Goal: Transaction & Acquisition: Purchase product/service

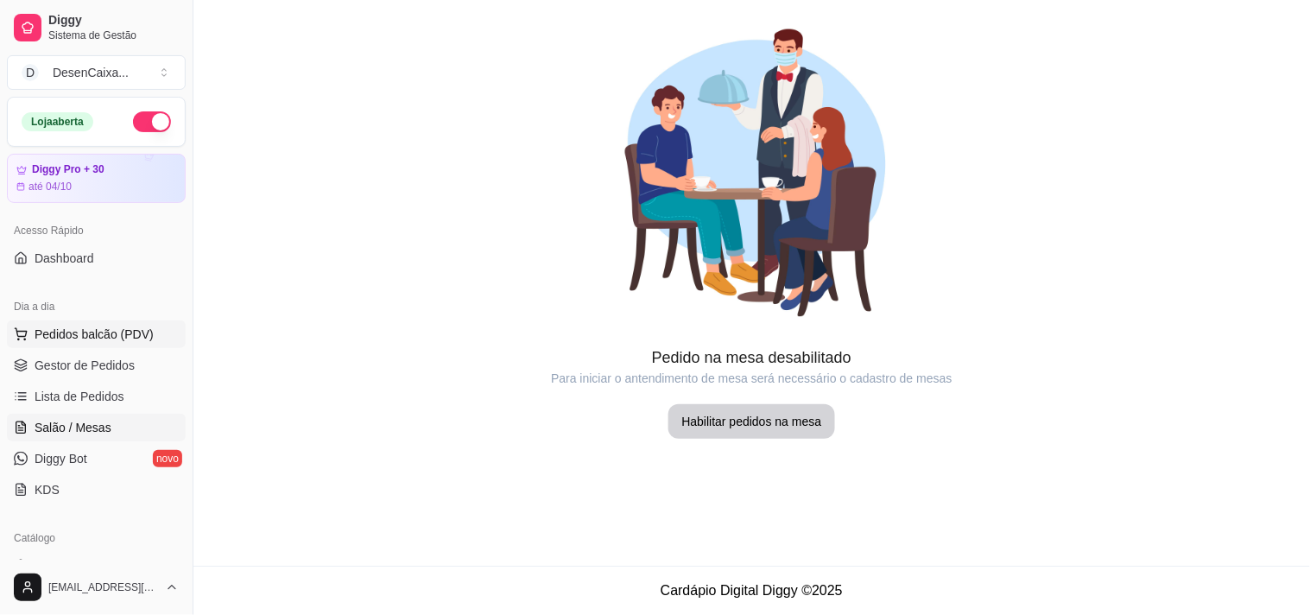
drag, startPoint x: 0, startPoint y: 0, endPoint x: 109, endPoint y: 333, distance: 350.7
click at [109, 333] on span "Pedidos balcão (PDV)" at bounding box center [94, 334] width 119 height 17
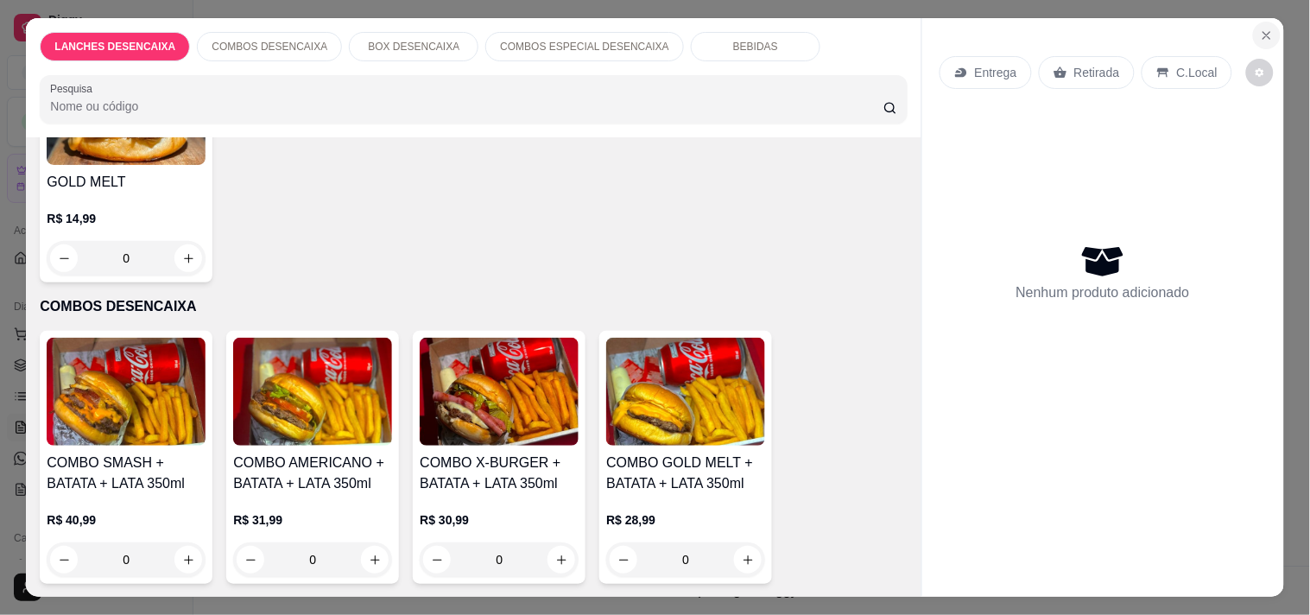
click at [1266, 29] on icon "Close" at bounding box center [1267, 36] width 14 height 14
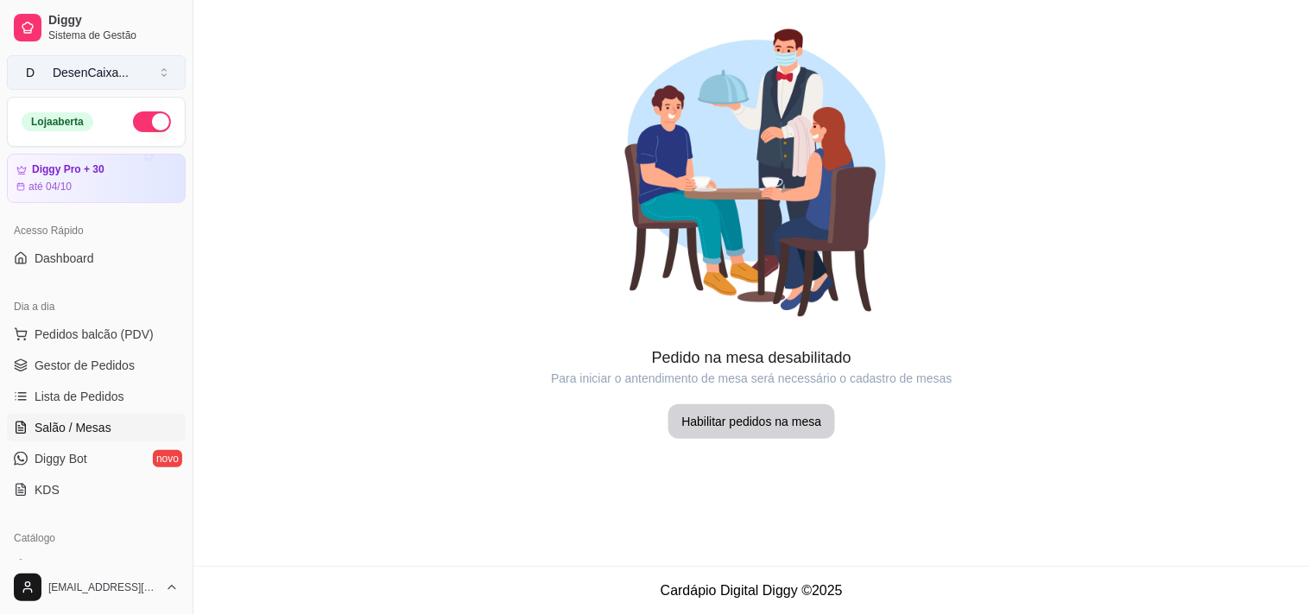
click at [121, 72] on div "DesenCaixa ..." at bounding box center [91, 72] width 76 height 17
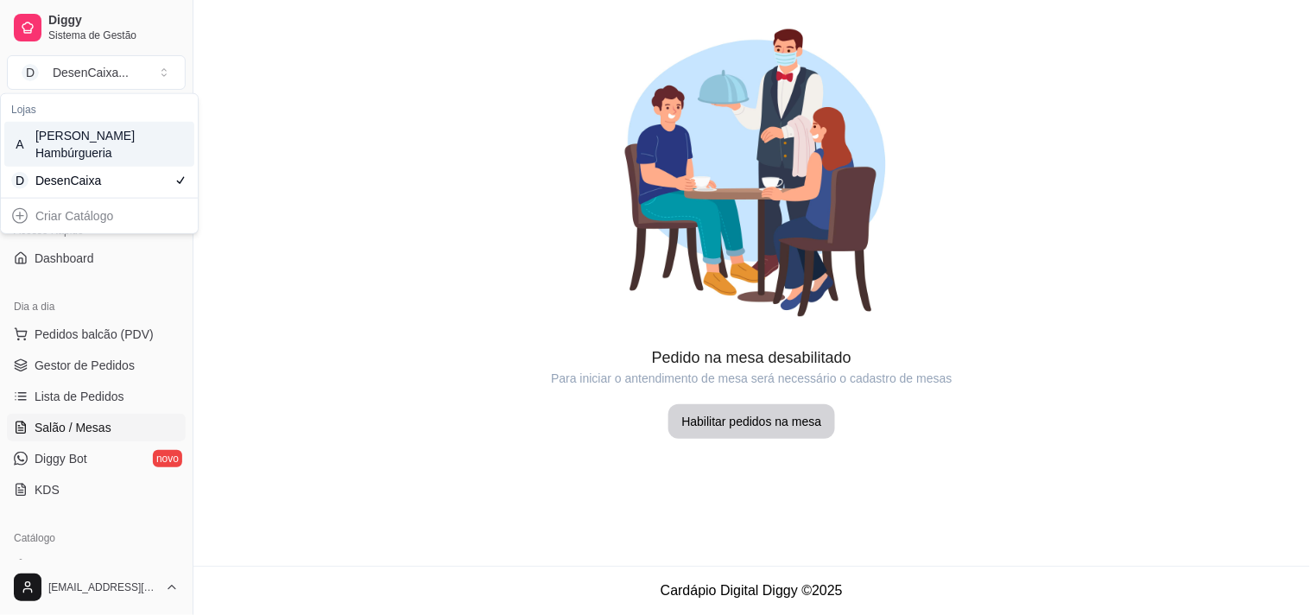
click at [98, 149] on div "[PERSON_NAME] Hambúrgueria" at bounding box center [74, 144] width 78 height 35
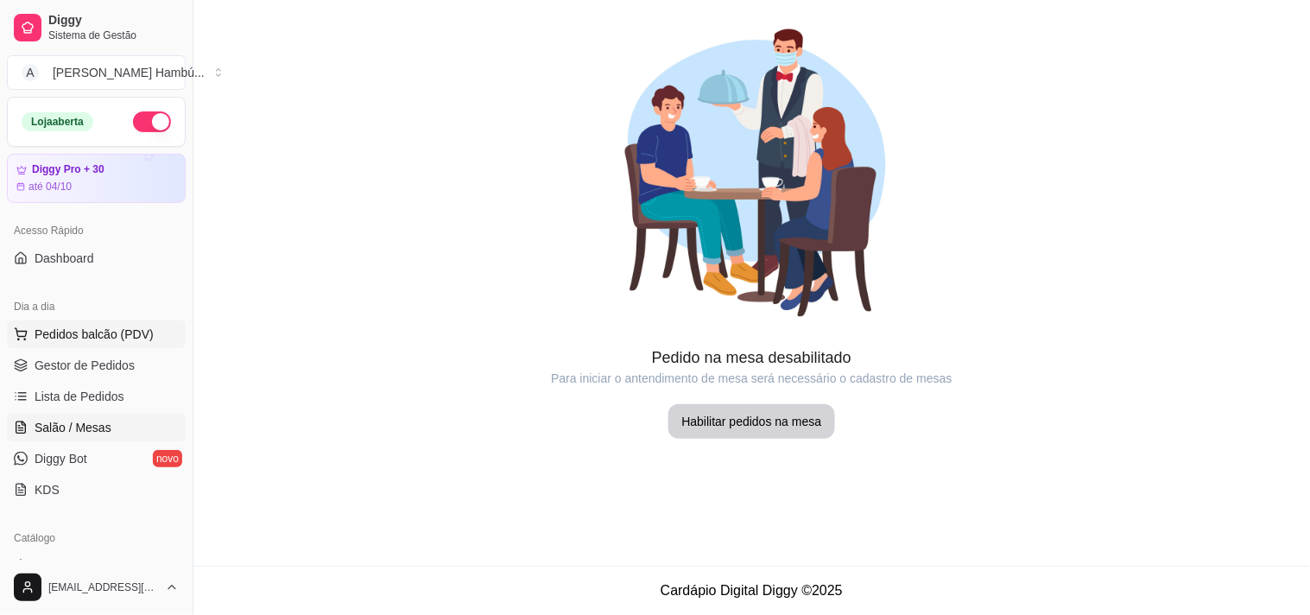
click at [79, 341] on span "Pedidos balcão (PDV)" at bounding box center [94, 334] width 119 height 17
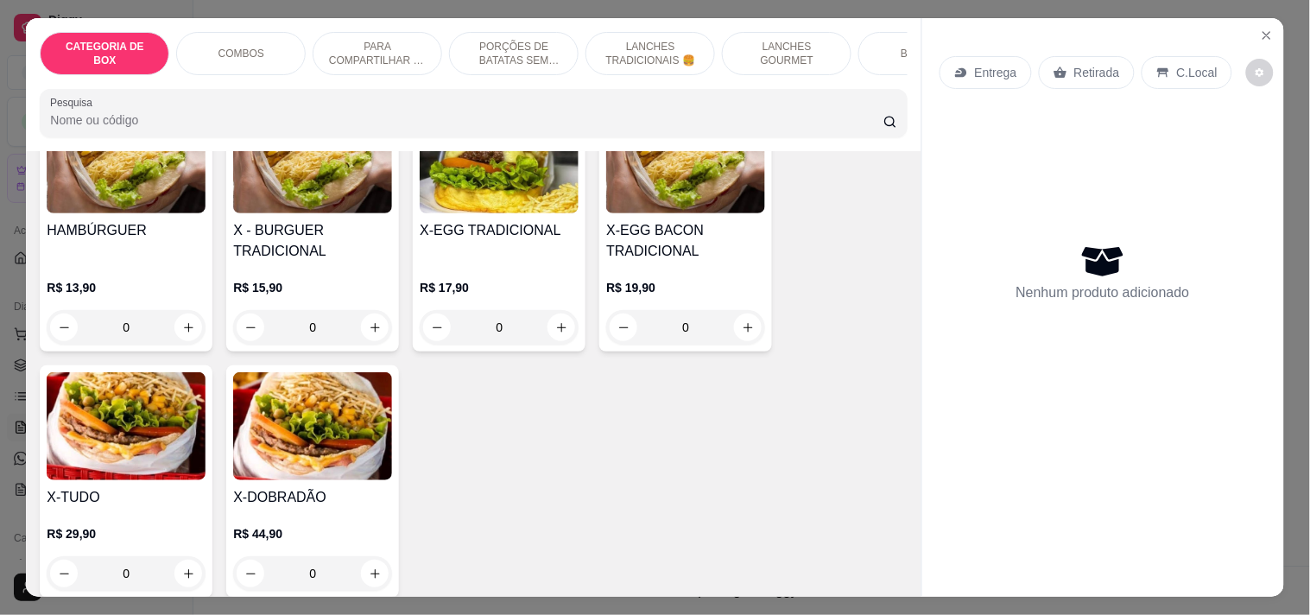
scroll to position [2760, 0]
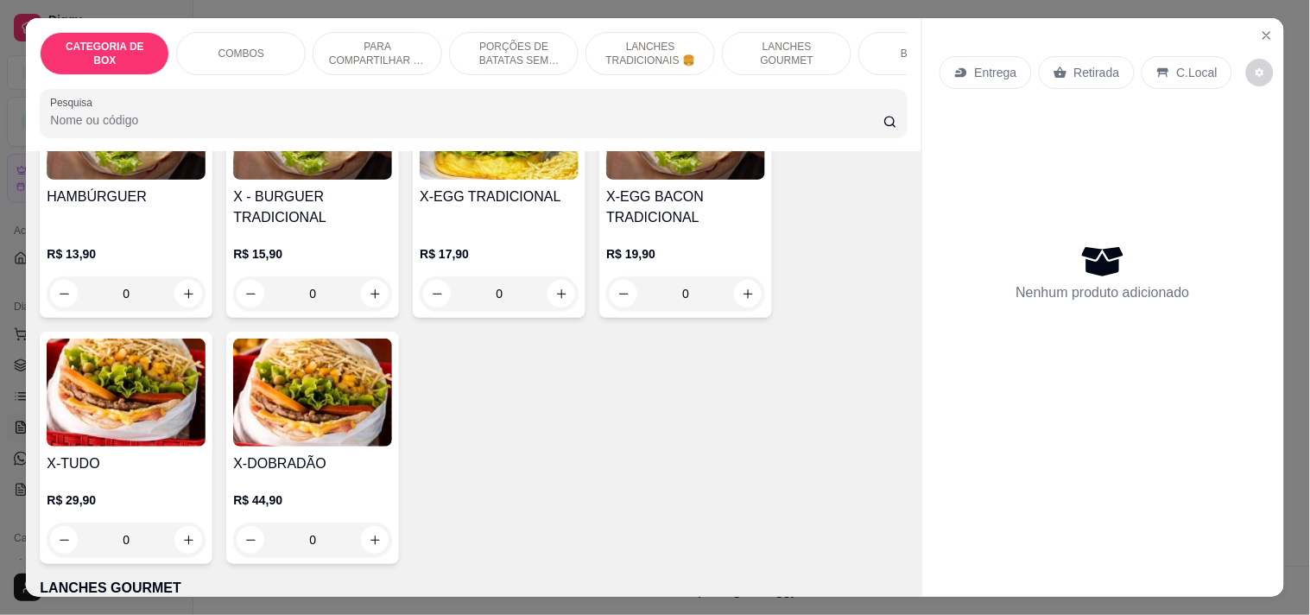
click at [371, 530] on div "0" at bounding box center [312, 540] width 159 height 35
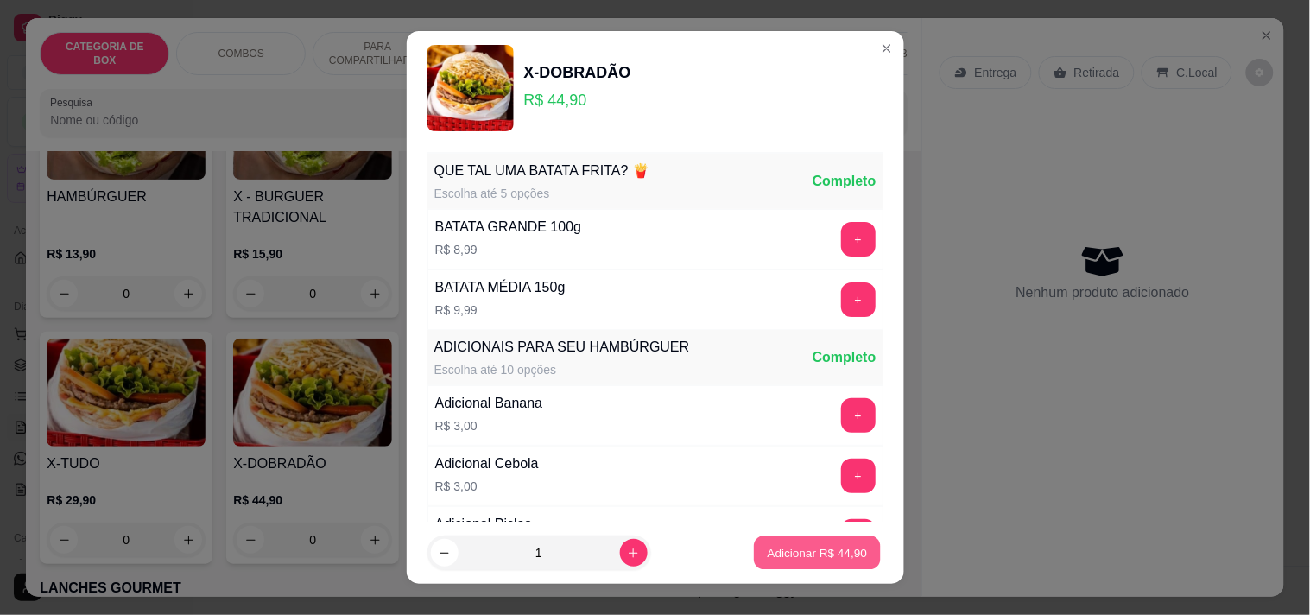
click at [802, 555] on p "Adicionar R$ 44,90" at bounding box center [818, 553] width 100 height 16
type input "1"
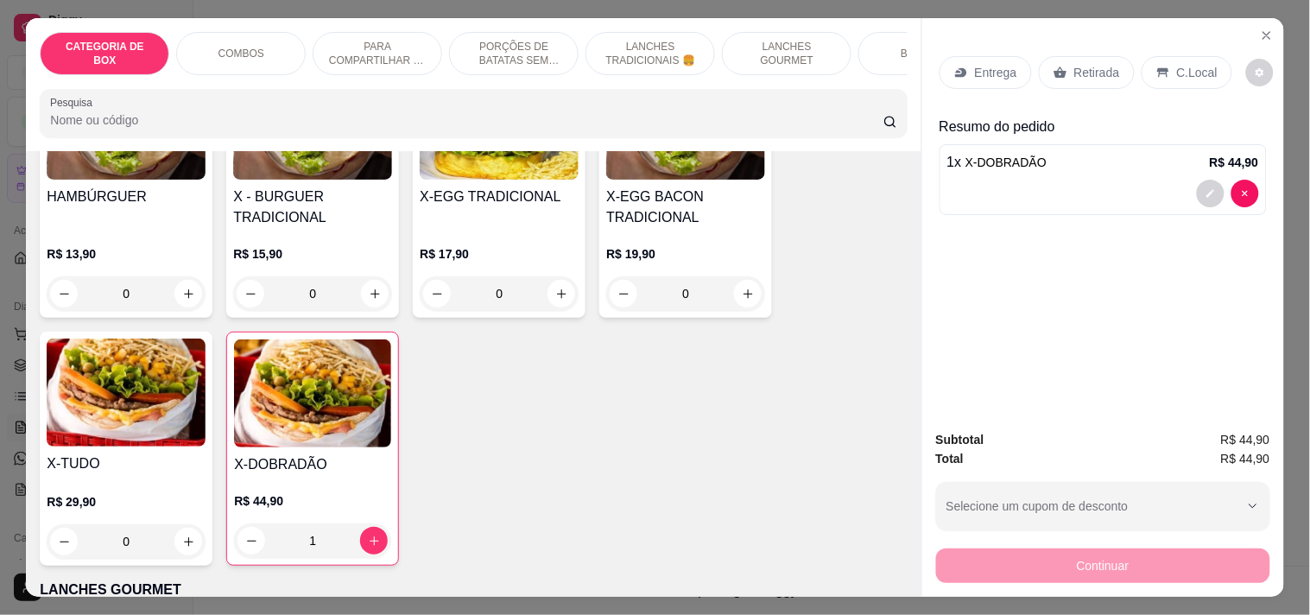
click at [179, 530] on div "0" at bounding box center [126, 541] width 159 height 35
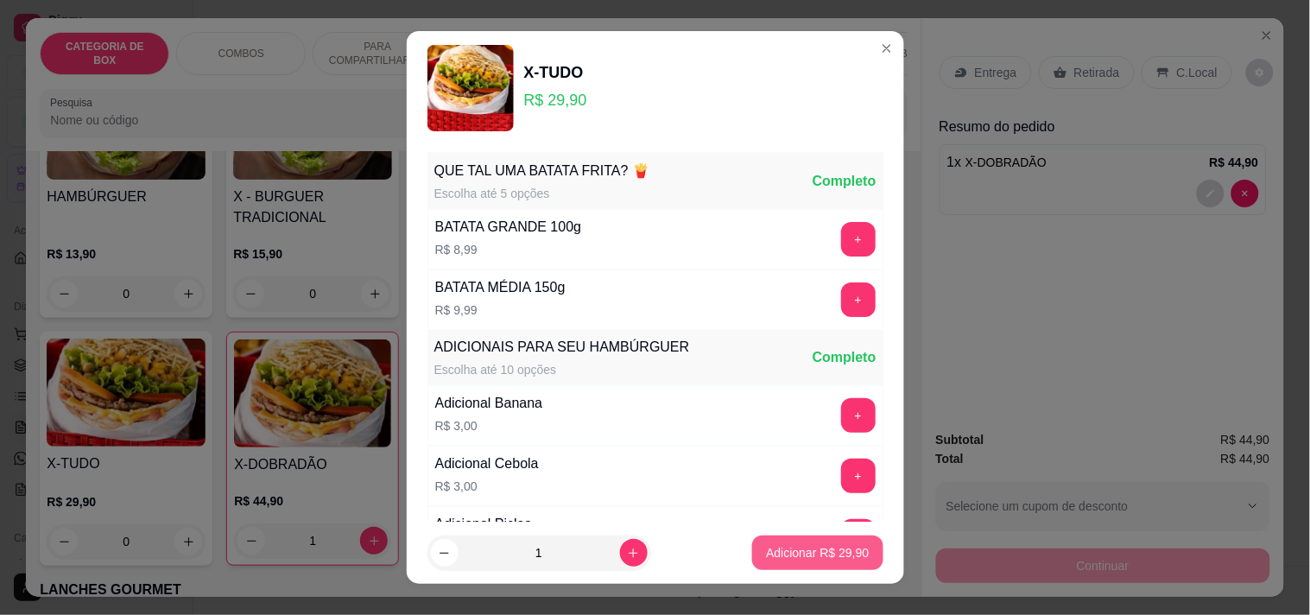
click at [797, 554] on p "Adicionar R$ 29,90" at bounding box center [817, 552] width 103 height 17
type input "1"
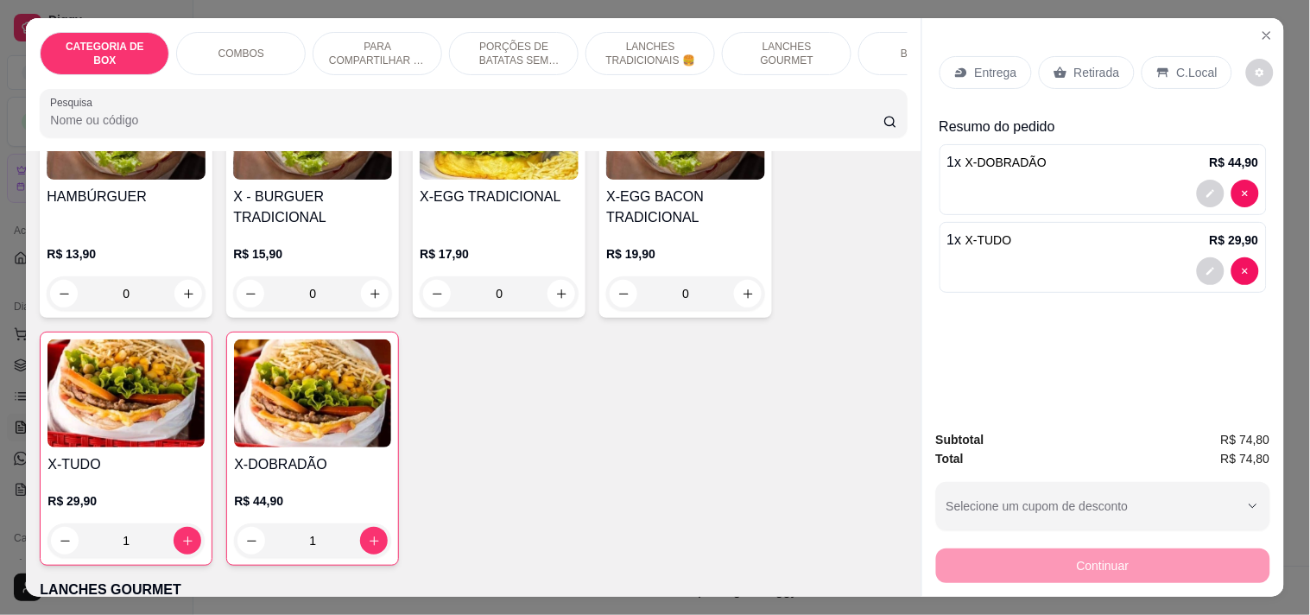
click at [1003, 67] on p "Entrega" at bounding box center [996, 72] width 42 height 17
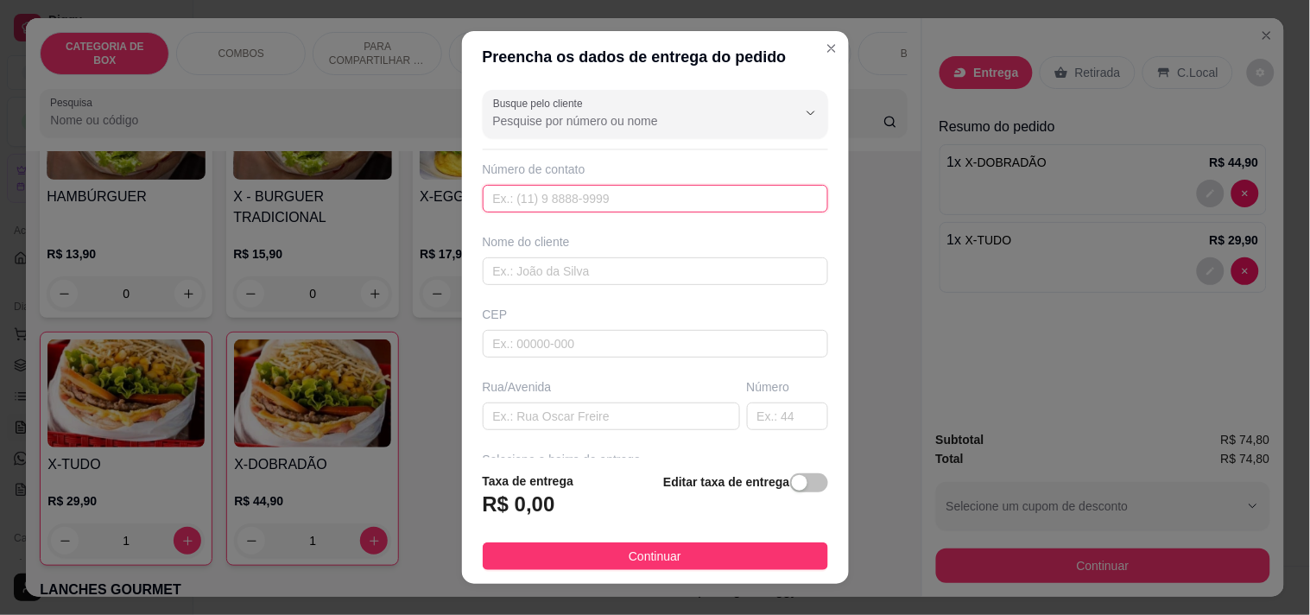
click at [601, 197] on input "text" at bounding box center [656, 199] width 346 height 28
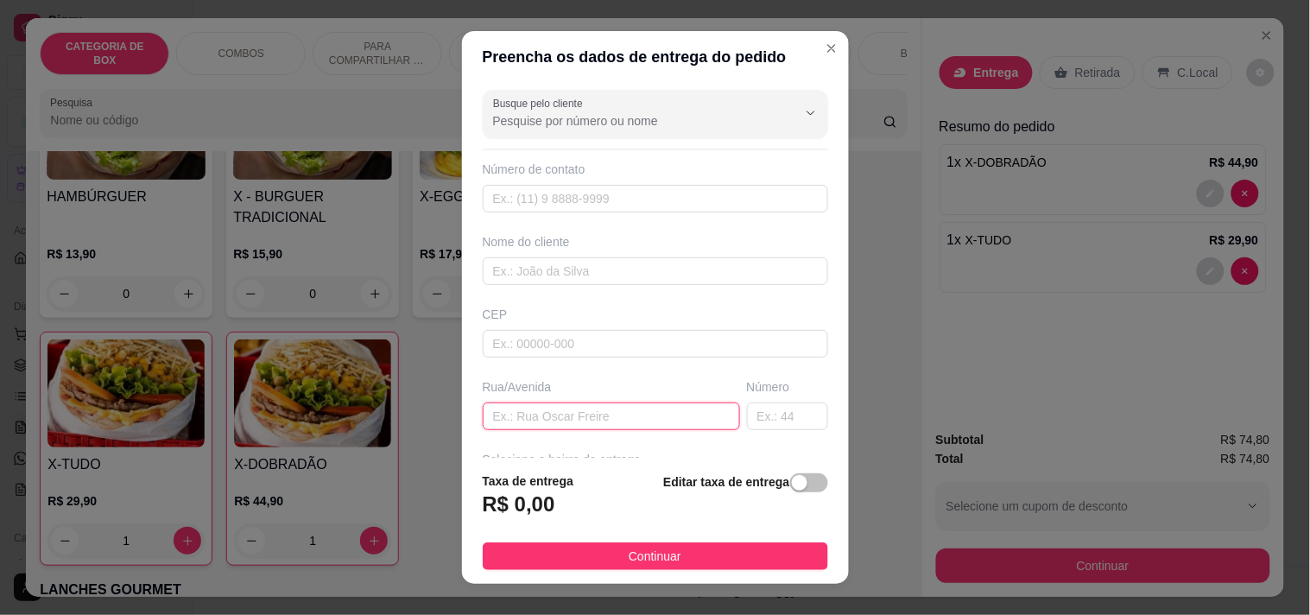
click at [557, 413] on input "text" at bounding box center [611, 417] width 257 height 28
type input "rua coronel [PERSON_NAME]"
click at [769, 412] on input "text" at bounding box center [787, 417] width 81 height 28
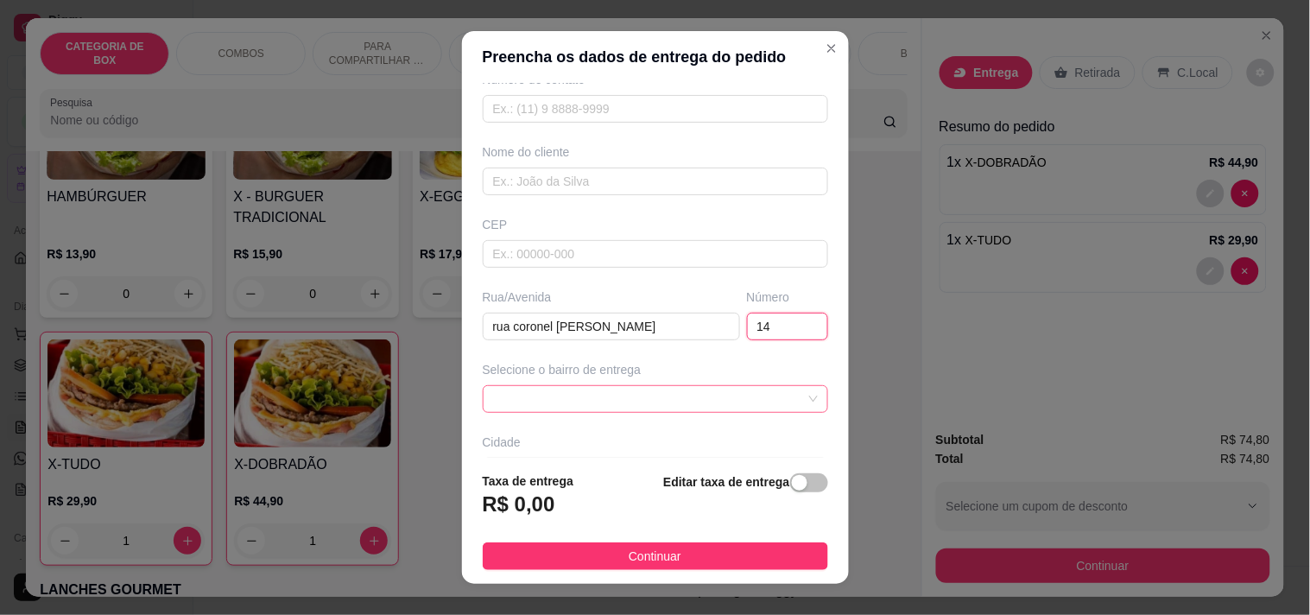
scroll to position [192, 0]
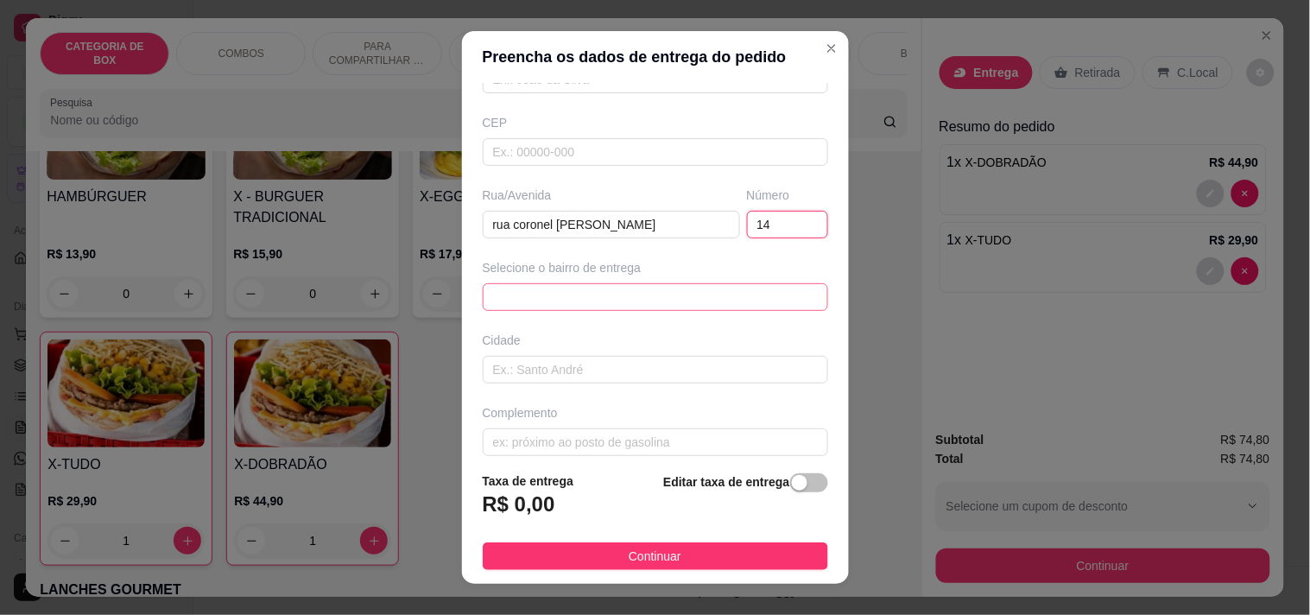
click at [574, 300] on div "63a24a32707d6dab4cd97edf 63a24a44707d6dab4cd97ee2 [GEOGRAPHIC_DATA] - R$ 3,00 […" at bounding box center [656, 297] width 346 height 28
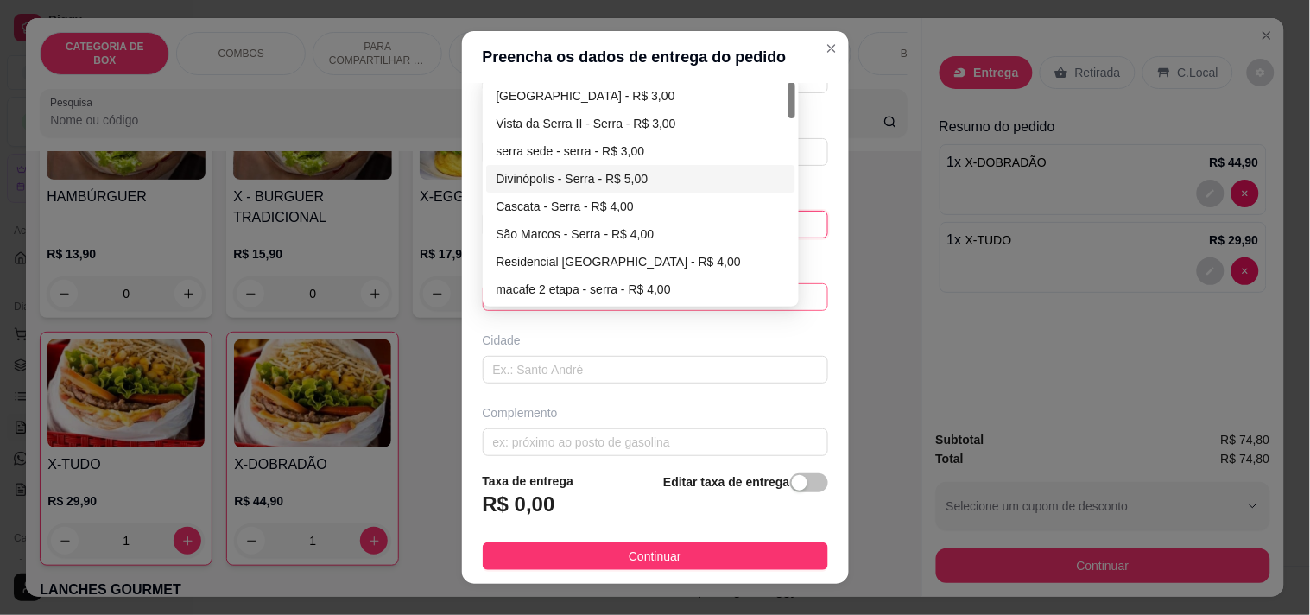
type input "14d"
click at [574, 183] on div "Divinópolis - Serra - R$ 5,00" at bounding box center [641, 178] width 289 height 19
type input "Serra"
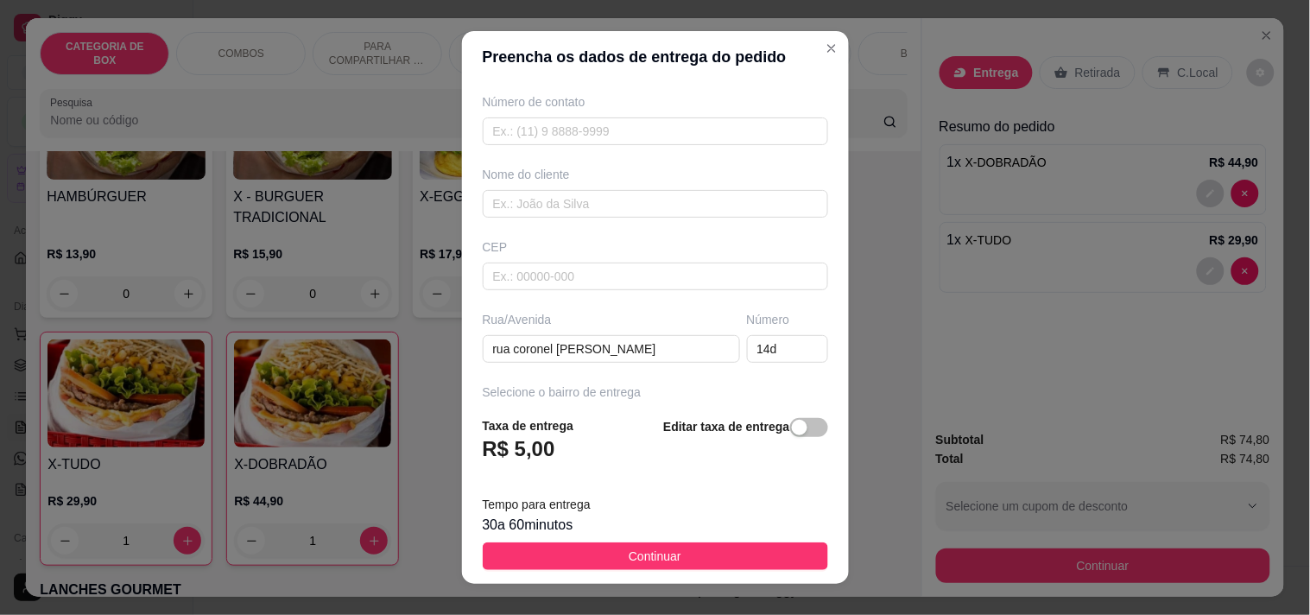
scroll to position [0, 0]
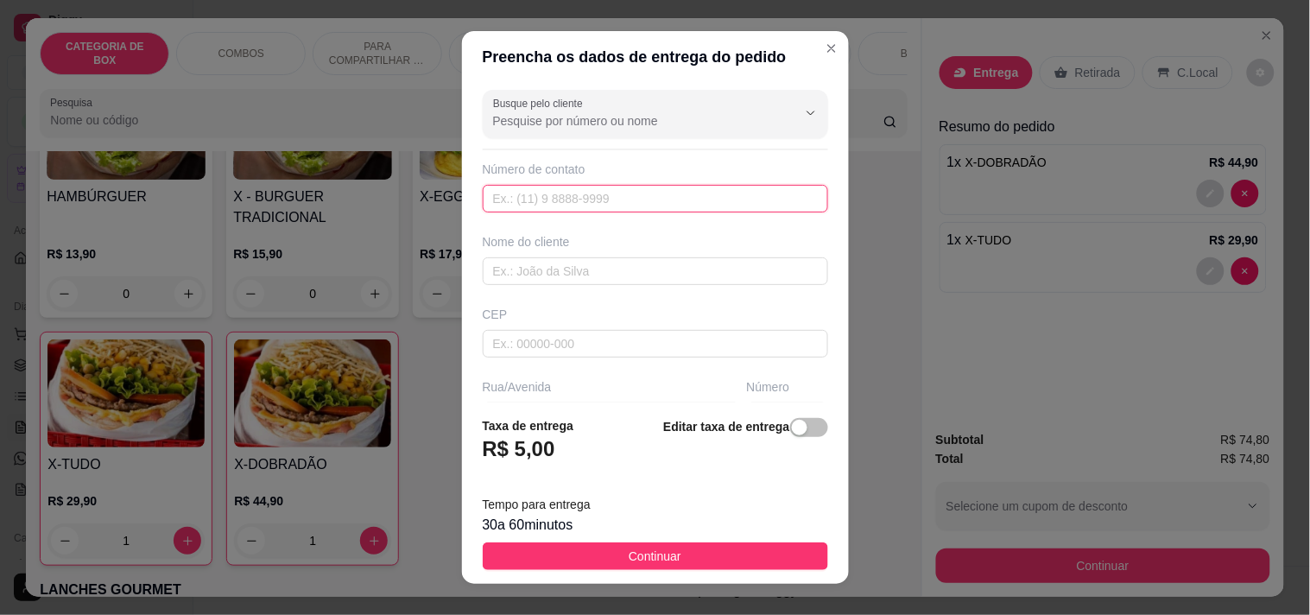
click at [596, 203] on input "text" at bounding box center [656, 199] width 346 height 28
click at [597, 203] on input "text" at bounding box center [656, 199] width 346 height 28
click at [623, 255] on div "Nome do cliente" at bounding box center [655, 259] width 352 height 52
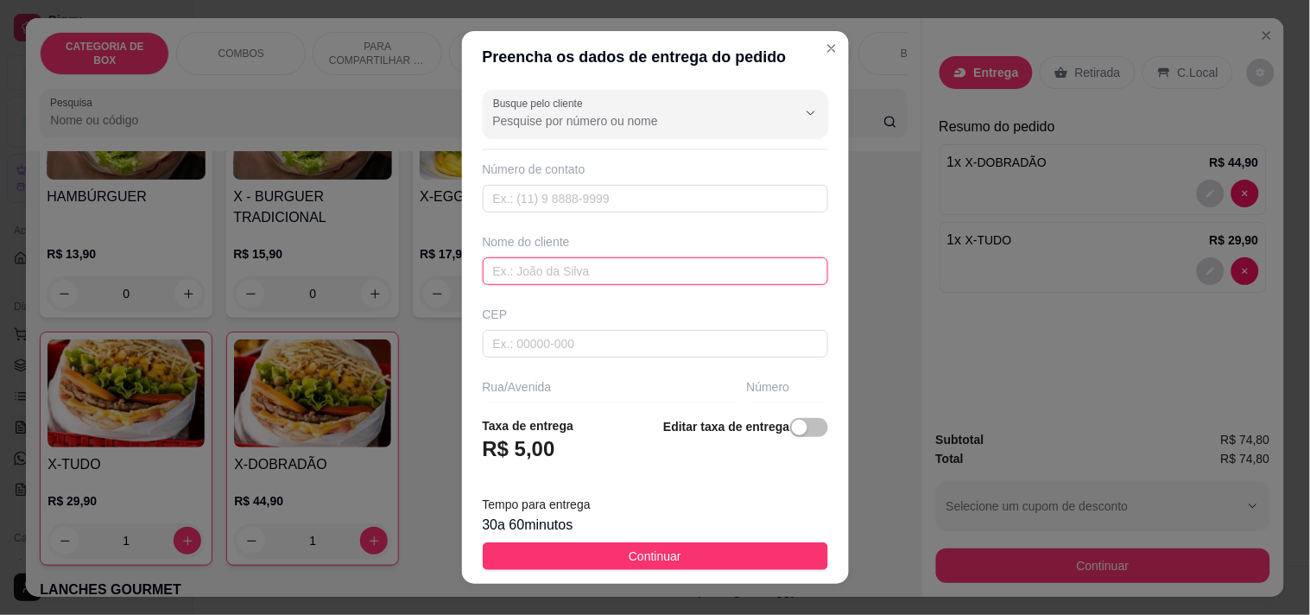
click at [614, 269] on input "text" at bounding box center [656, 271] width 346 height 28
type input "c"
type input "adadasd"
drag, startPoint x: 554, startPoint y: 278, endPoint x: 390, endPoint y: 281, distance: 163.3
click at [390, 281] on div "Preencha os dados de entrega do pedido Busque pelo cliente Número de contato No…" at bounding box center [655, 307] width 1310 height 615
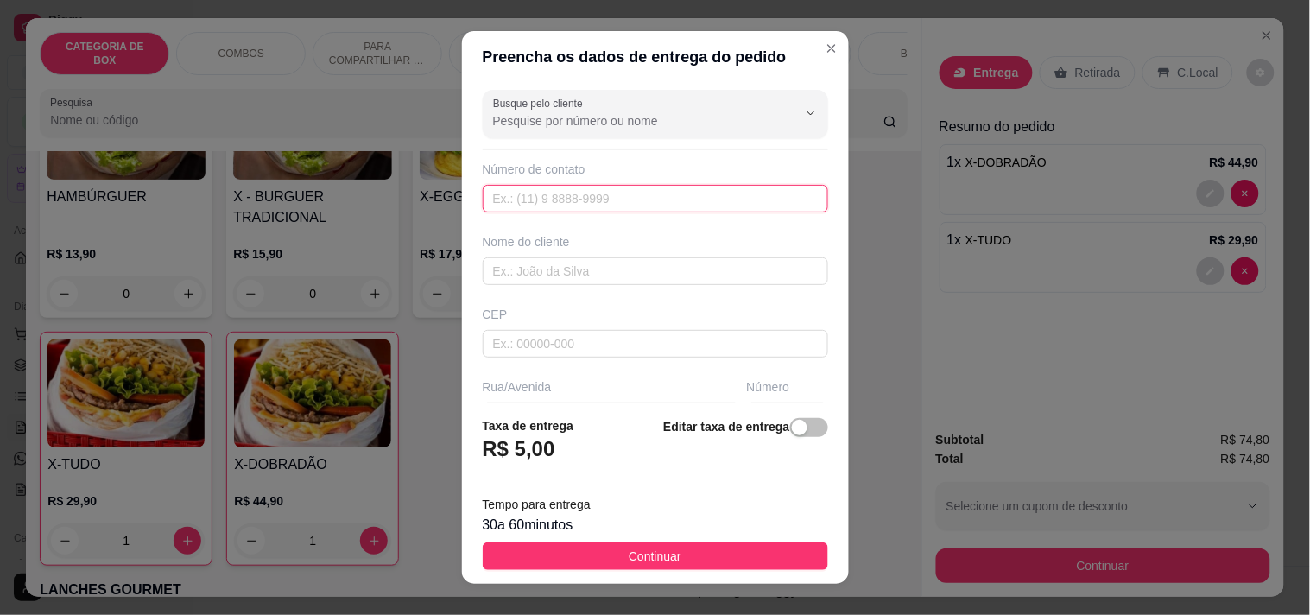
click at [574, 193] on input "text" at bounding box center [656, 199] width 346 height 28
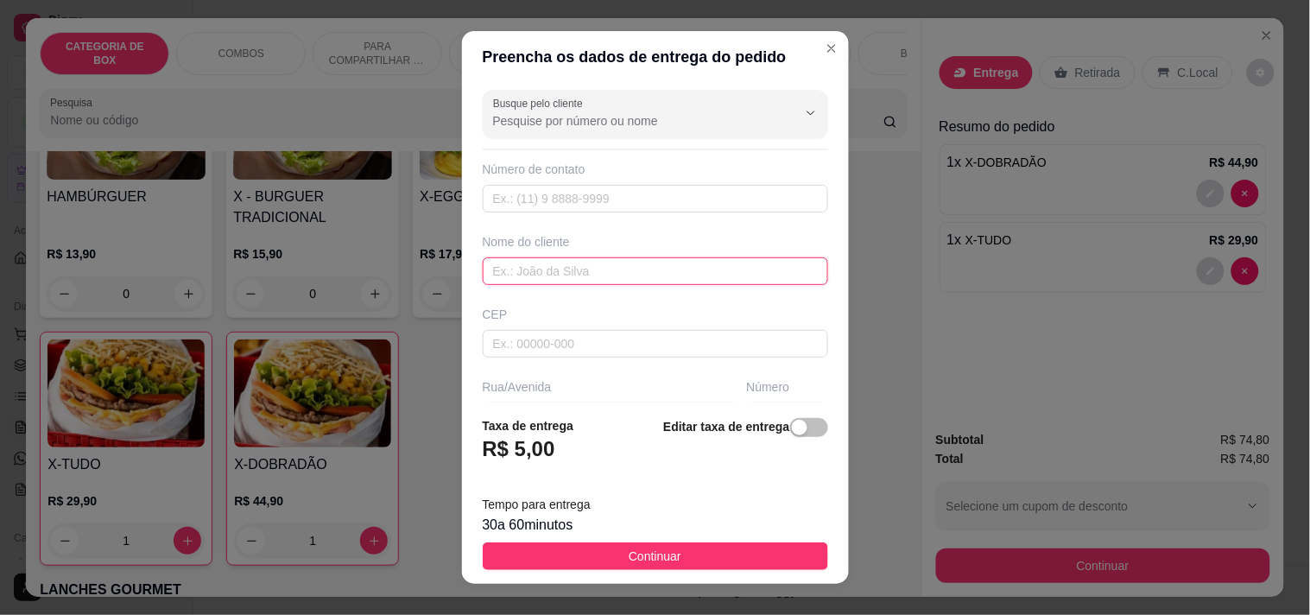
click at [566, 265] on input "text" at bounding box center [656, 271] width 346 height 28
type input "[PERSON_NAME]"
click at [598, 168] on div "Número de contato" at bounding box center [656, 169] width 346 height 17
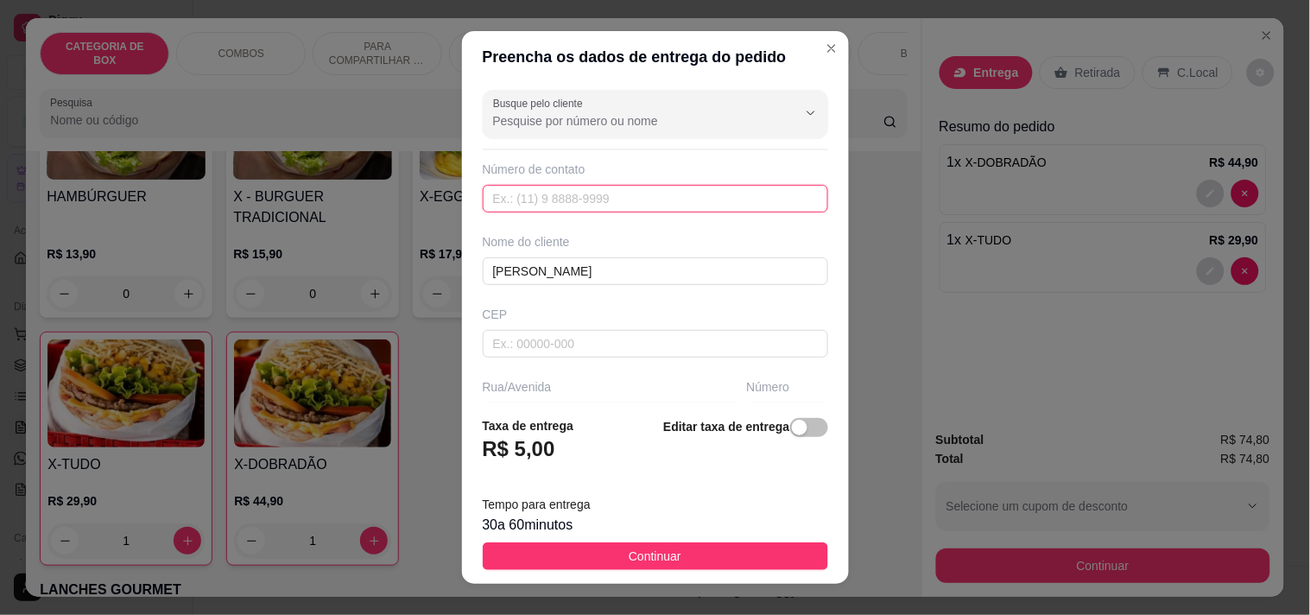
click at [600, 201] on input "text" at bounding box center [656, 199] width 346 height 28
click at [601, 200] on input "text" at bounding box center [656, 199] width 346 height 28
drag, startPoint x: 610, startPoint y: 202, endPoint x: 626, endPoint y: 204, distance: 16.5
click at [613, 202] on input "text" at bounding box center [656, 199] width 346 height 28
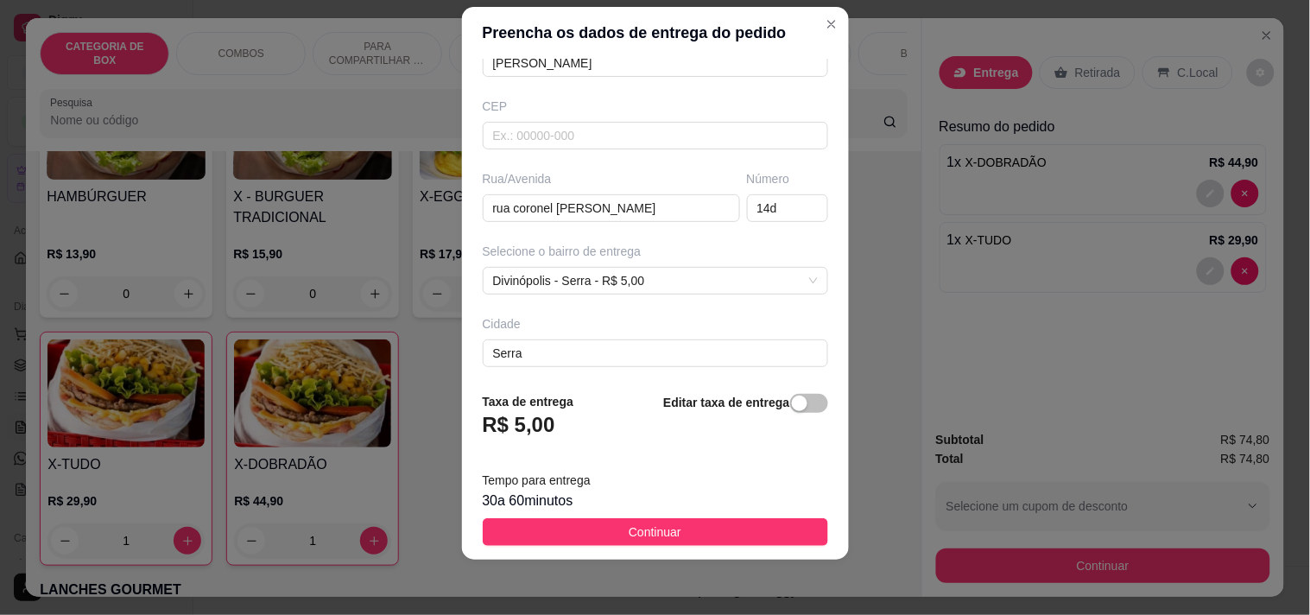
scroll to position [48, 0]
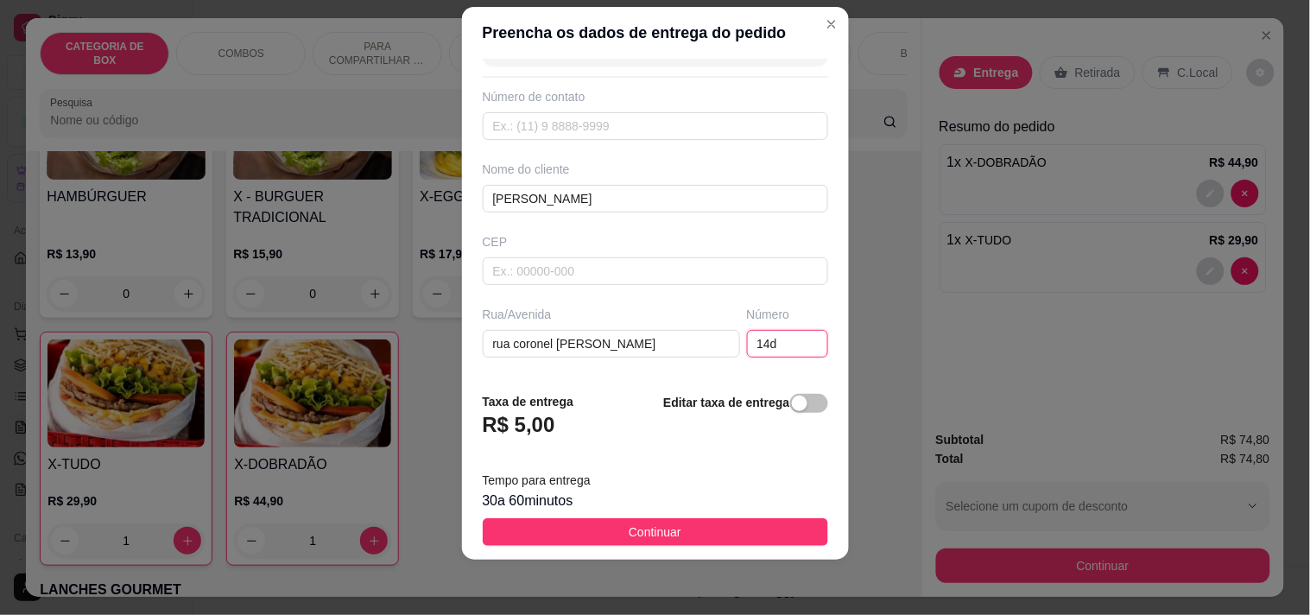
click at [778, 347] on input "14d" at bounding box center [787, 344] width 81 height 28
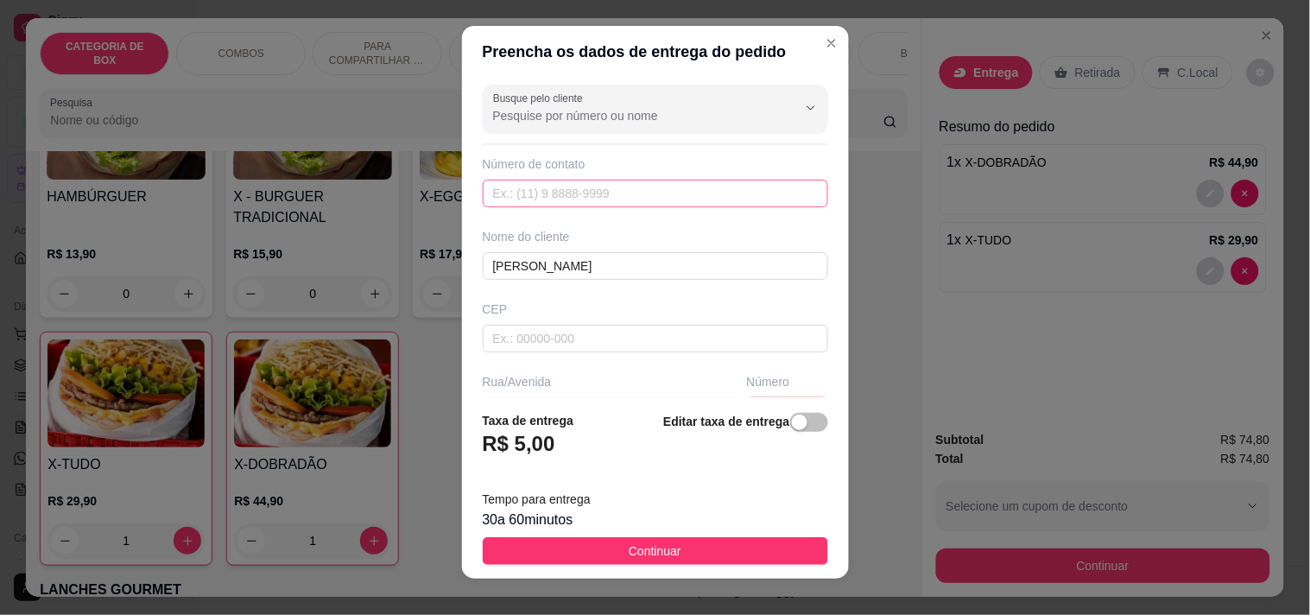
scroll to position [0, 0]
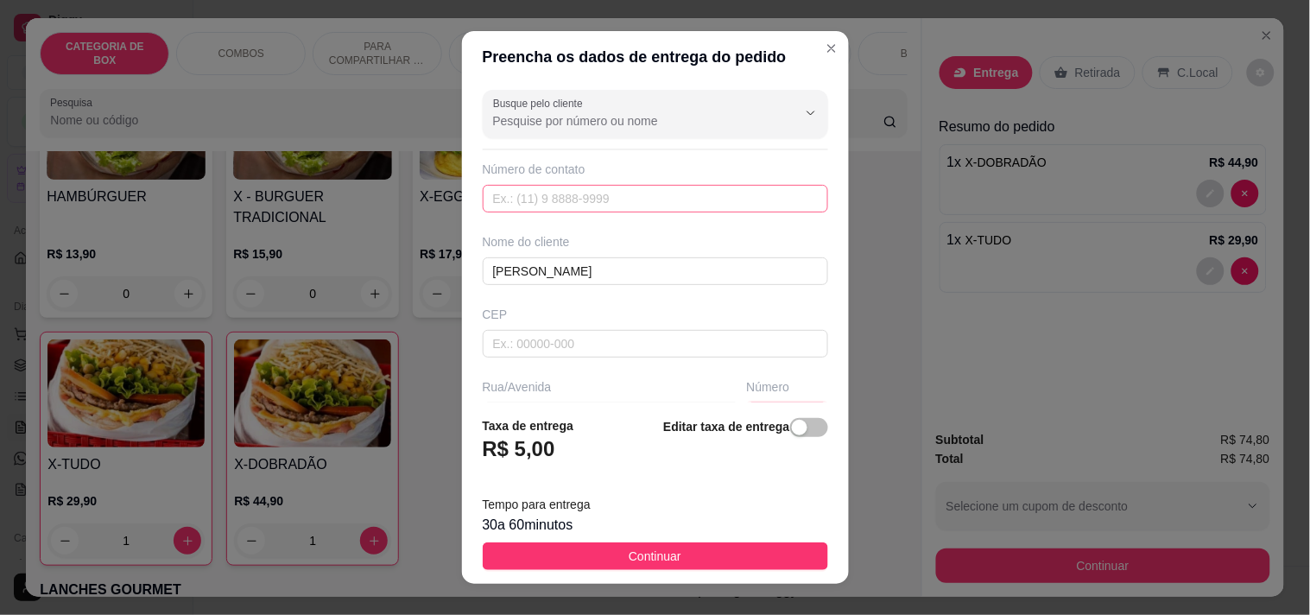
type input "14"
click at [581, 203] on input "text" at bounding box center [656, 199] width 346 height 28
click at [582, 203] on input "text" at bounding box center [656, 199] width 346 height 28
click at [640, 202] on input "text" at bounding box center [656, 199] width 346 height 28
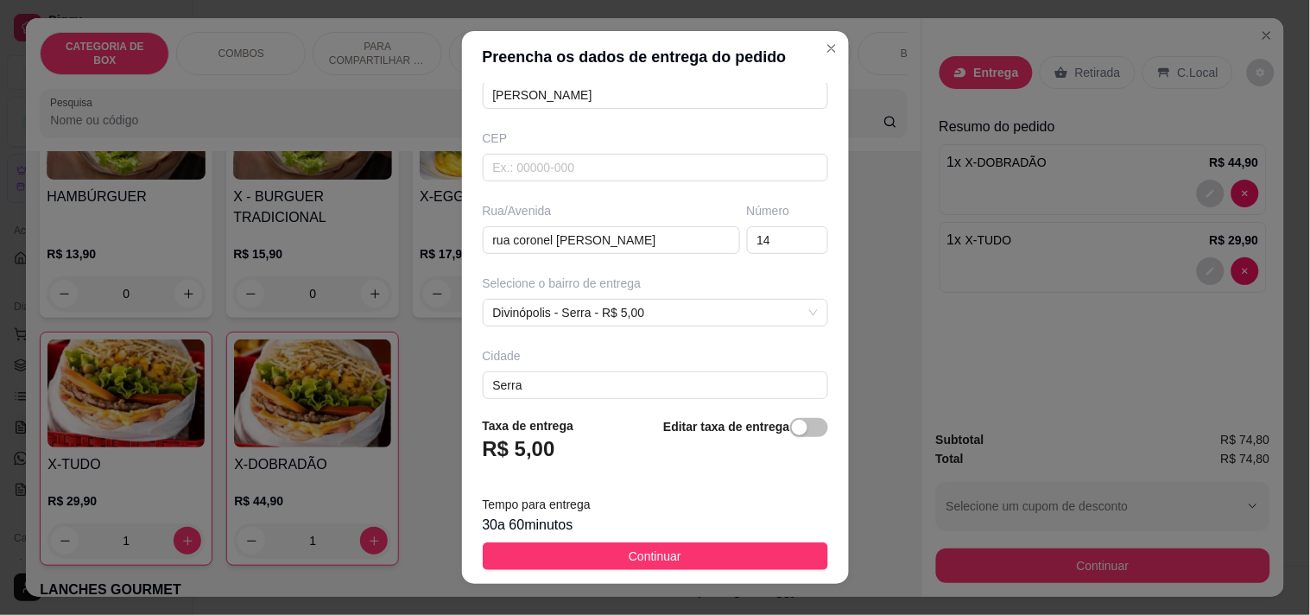
scroll to position [263, 0]
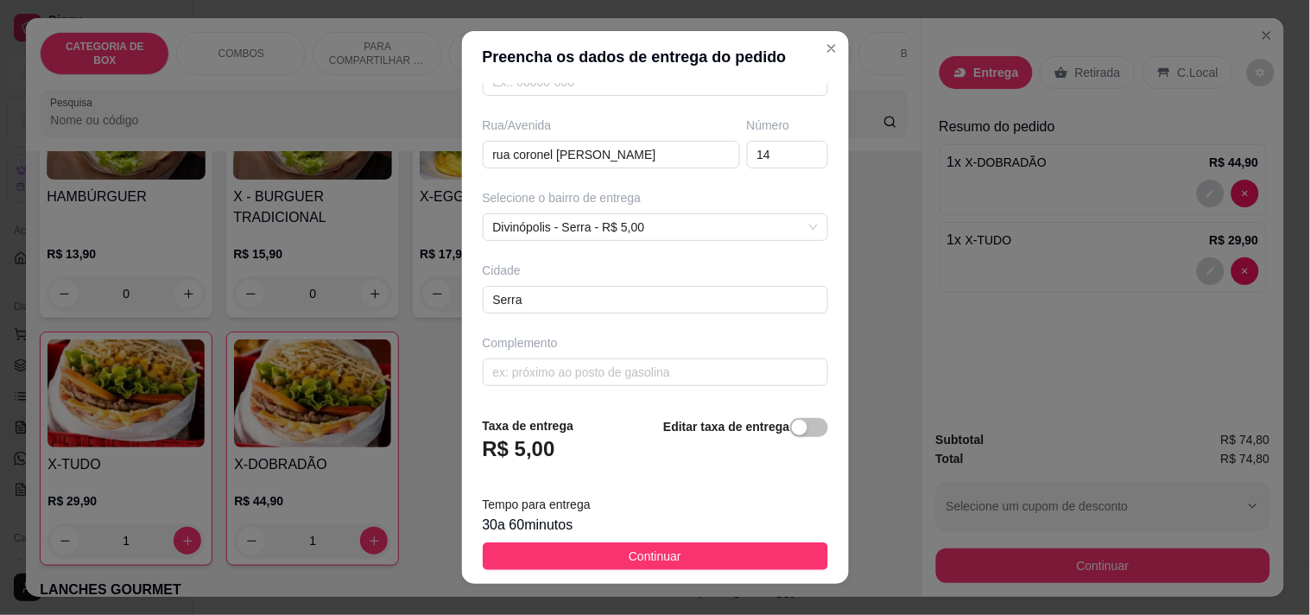
click at [669, 555] on button "Continuar" at bounding box center [656, 556] width 346 height 28
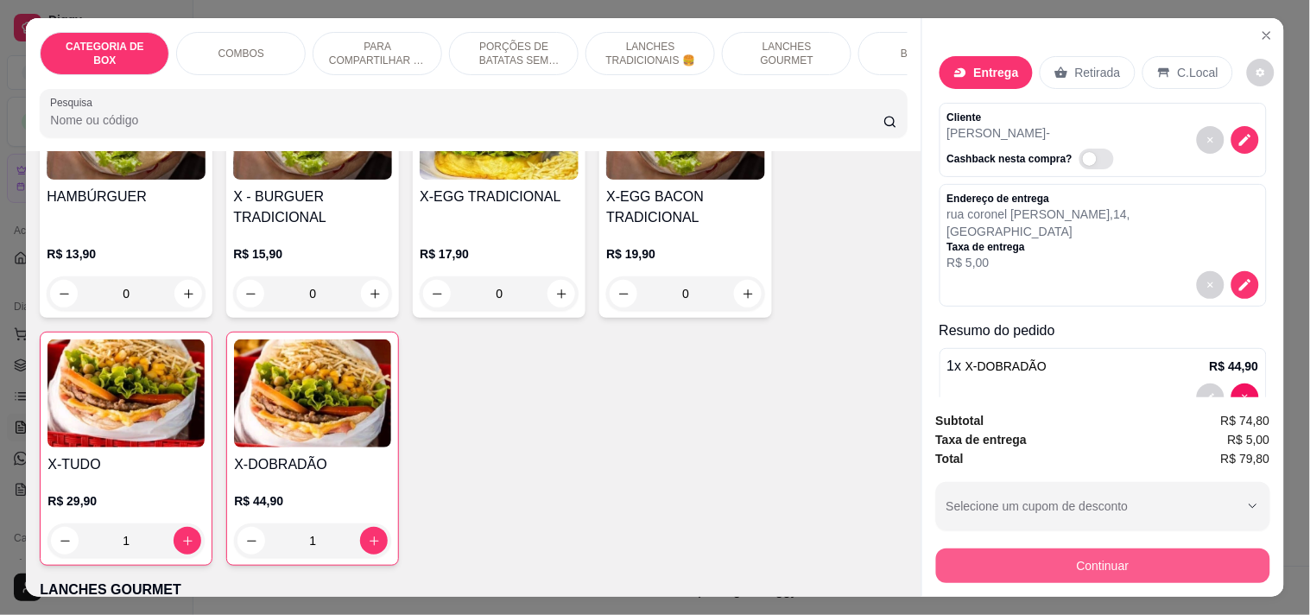
click at [1116, 559] on button "Continuar" at bounding box center [1103, 565] width 334 height 35
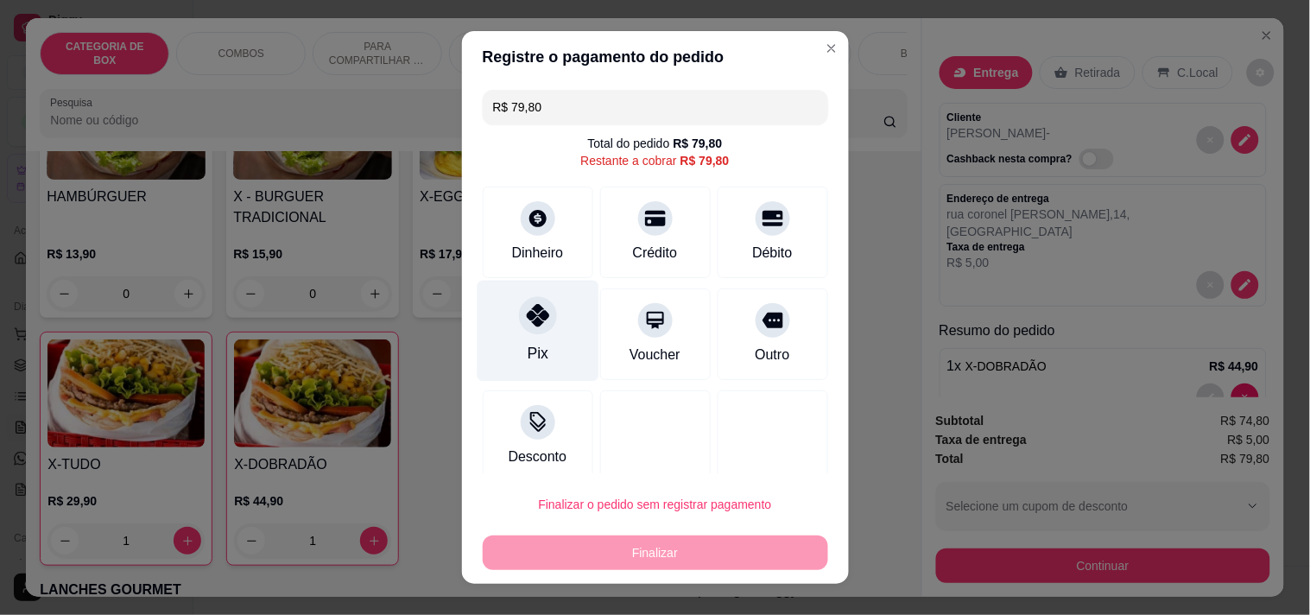
click at [548, 322] on div "Pix" at bounding box center [538, 330] width 122 height 101
type input "R$ 0,00"
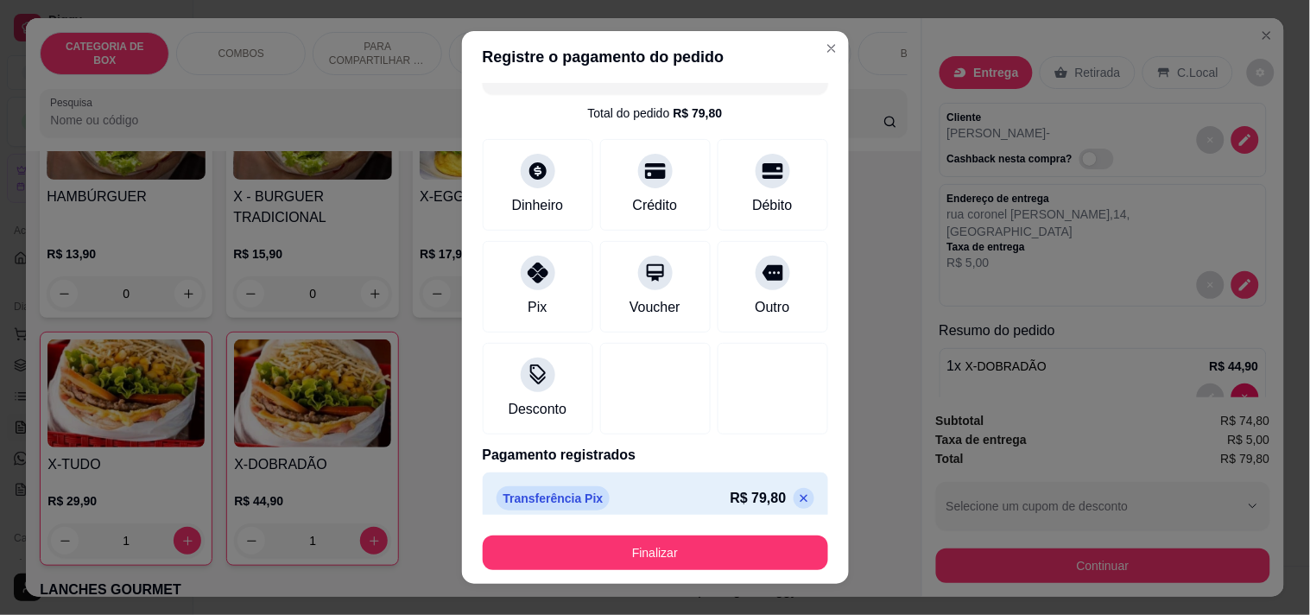
scroll to position [46, 0]
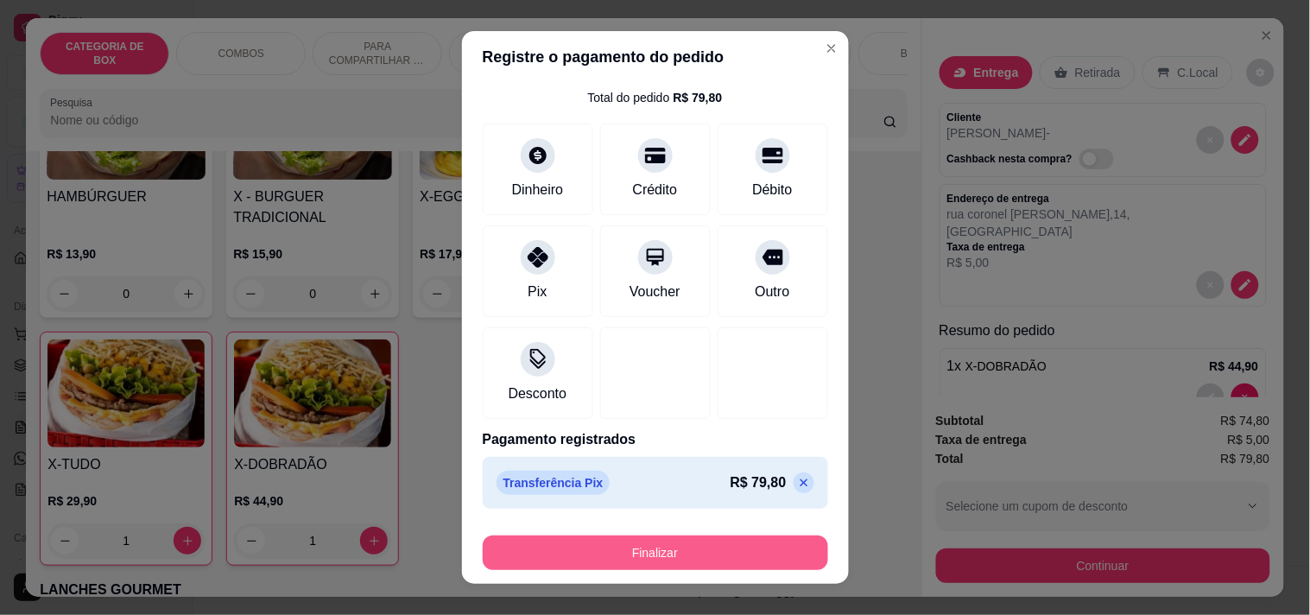
click at [607, 551] on button "Finalizar" at bounding box center [656, 553] width 346 height 35
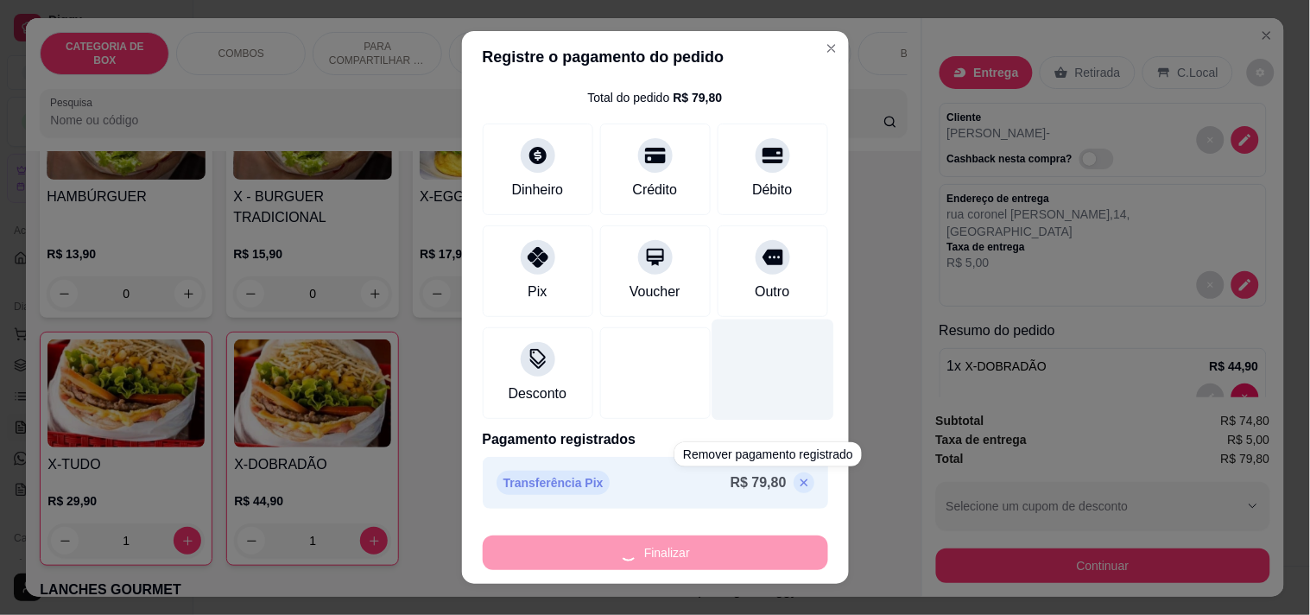
type input "0"
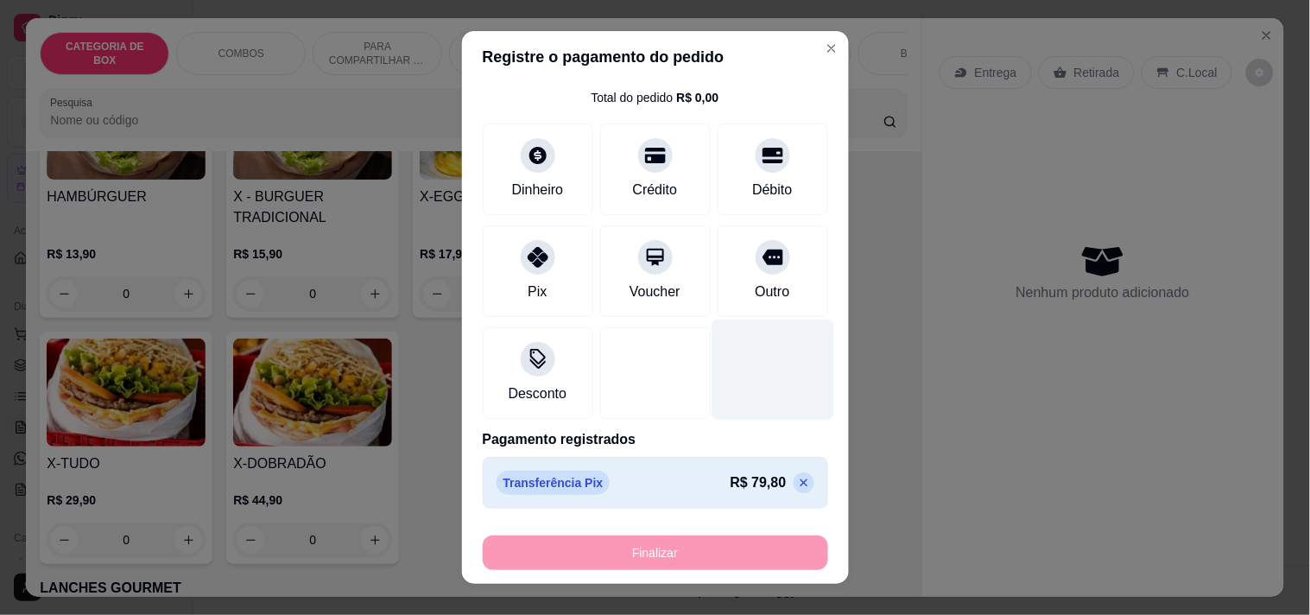
type input "-R$ 79,80"
